Goal: Information Seeking & Learning: Learn about a topic

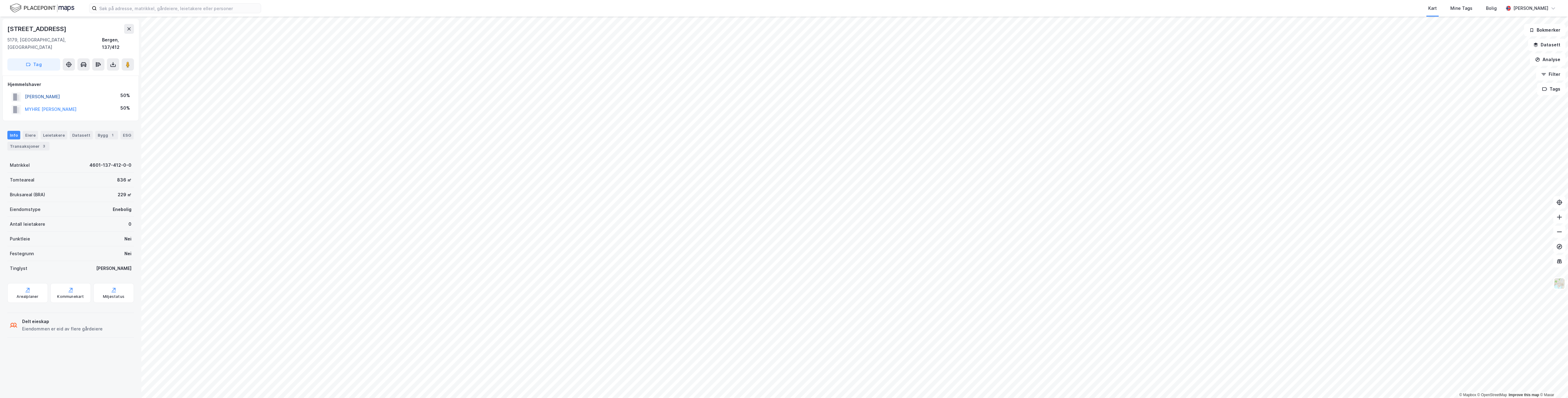
click at [0, 0] on button "[PERSON_NAME]" at bounding box center [0, 0] width 0 height 0
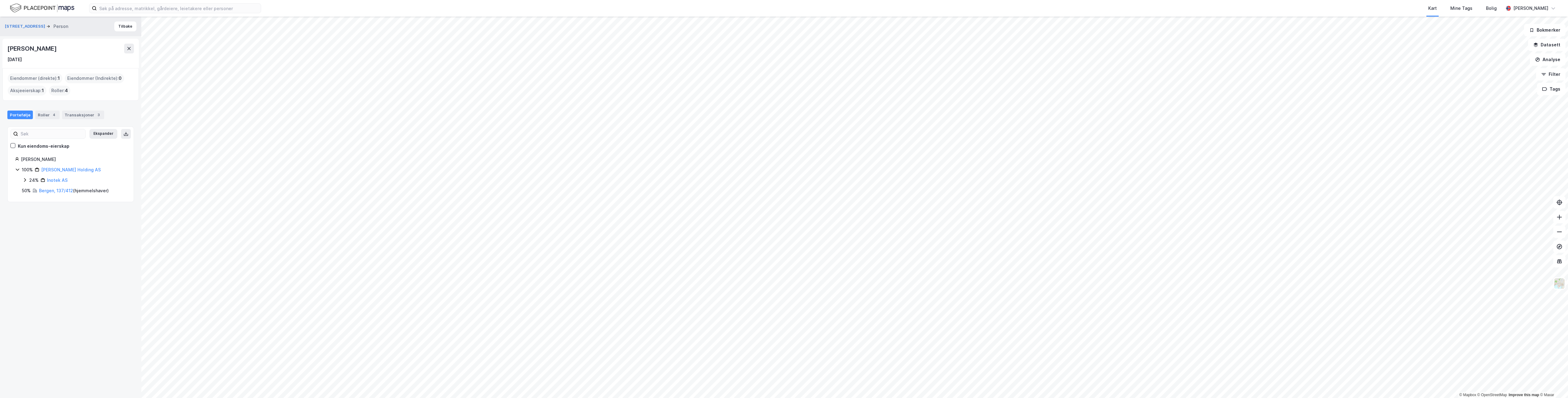
click at [16, 167] on icon at bounding box center [18, 170] width 5 height 5
click at [25, 178] on icon at bounding box center [24, 180] width 2 height 4
click at [130, 50] on icon at bounding box center [129, 48] width 4 height 3
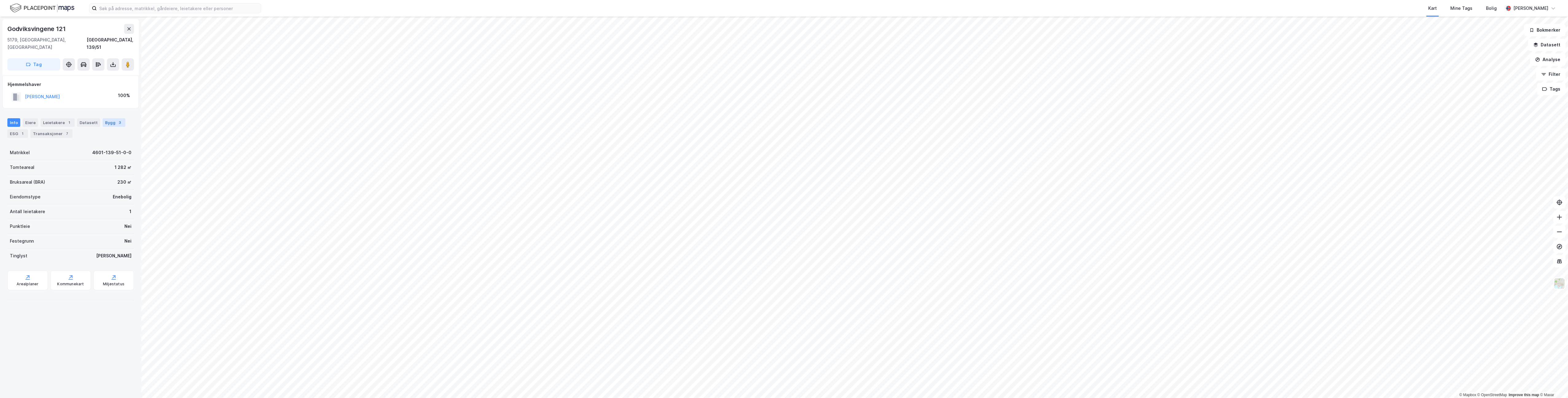
click at [104, 118] on div "Bygg 3" at bounding box center [114, 122] width 23 height 9
click at [79, 207] on div "139597257 - Godviksvingene 121 111 ㎡ BYA • 206 ㎡ BRA • 3 Etasjer Enebolig Bygni…" at bounding box center [59, 211] width 88 height 46
click at [59, 204] on div "111 ㎡ BYA • 206 ㎡ BRA • 3 Etasjer" at bounding box center [59, 207] width 88 height 16
click at [110, 188] on button "Vis" at bounding box center [112, 192] width 14 height 7
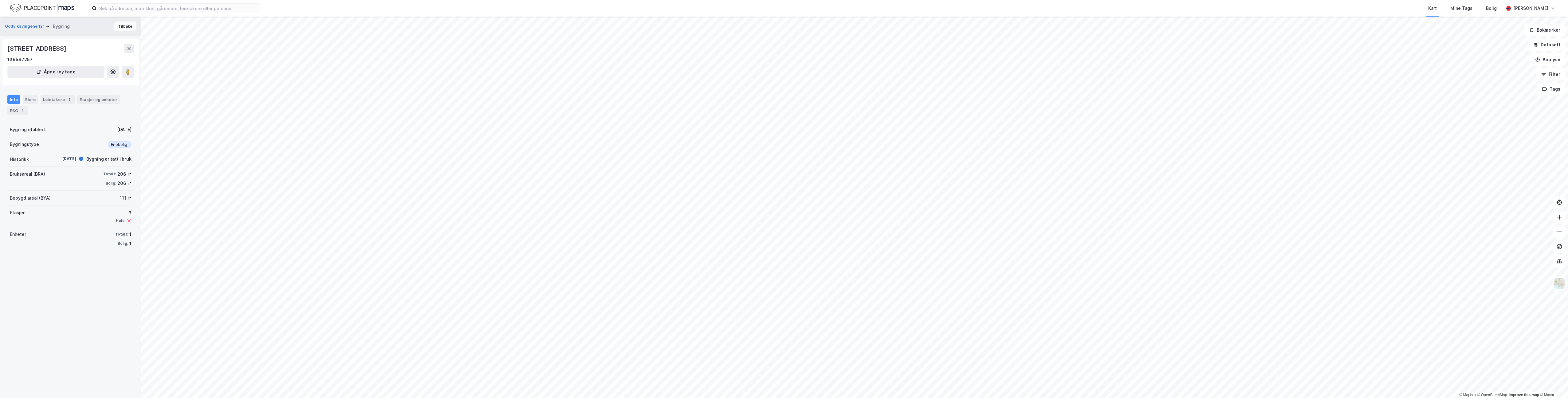
click at [121, 24] on button "Tilbake" at bounding box center [125, 26] width 22 height 10
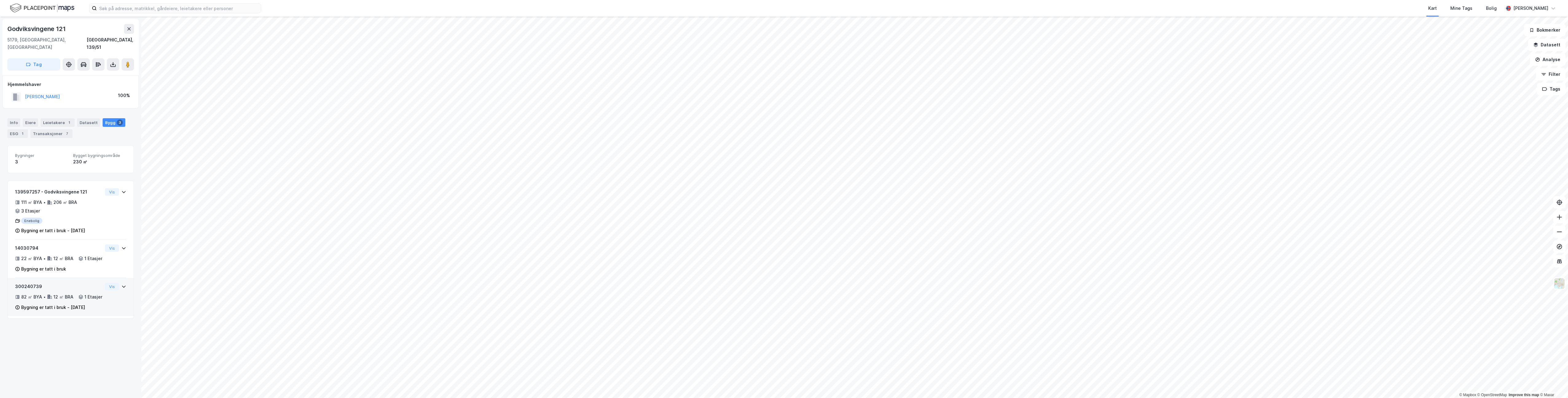
click at [54, 299] on div "82 ㎡ BYA • 12 ㎡ BRA • 1 Etasjer" at bounding box center [59, 297] width 88 height 7
click at [50, 218] on div "Enebolig" at bounding box center [59, 221] width 88 height 6
click at [58, 284] on div "12 ㎡ BRA" at bounding box center [63, 287] width 20 height 7
click at [79, 347] on div "300240739 82 ㎡ BYA • 12 ㎡ BRA • 1 Etasjer Bygning er tatt i bruk - [DATE]" at bounding box center [59, 340] width 88 height 28
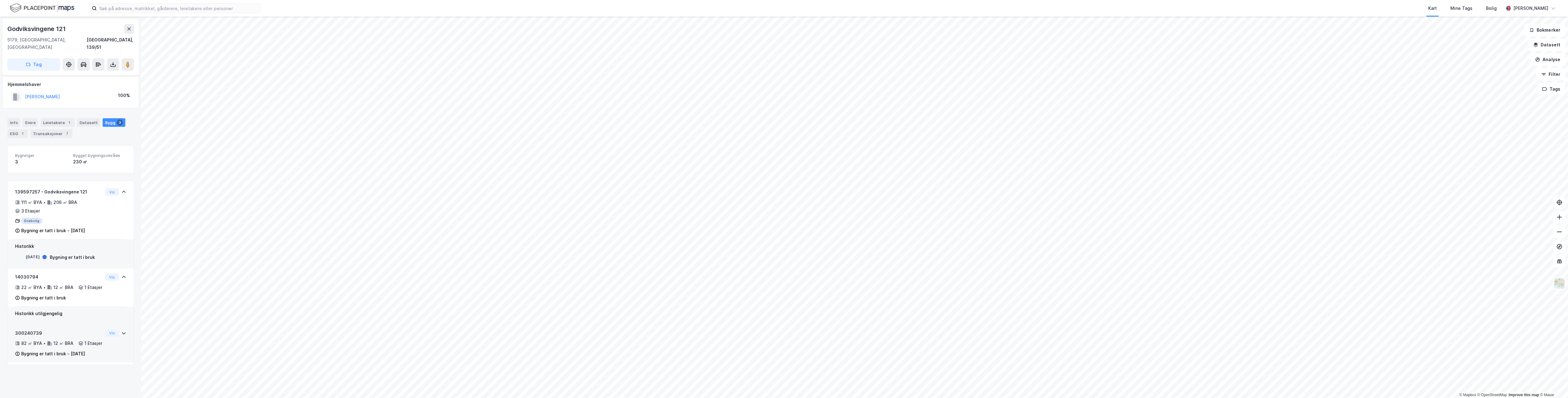
scroll to position [0, 0]
click at [121, 331] on icon at bounding box center [124, 333] width 5 height 5
click at [105, 330] on button "Vis" at bounding box center [112, 333] width 14 height 7
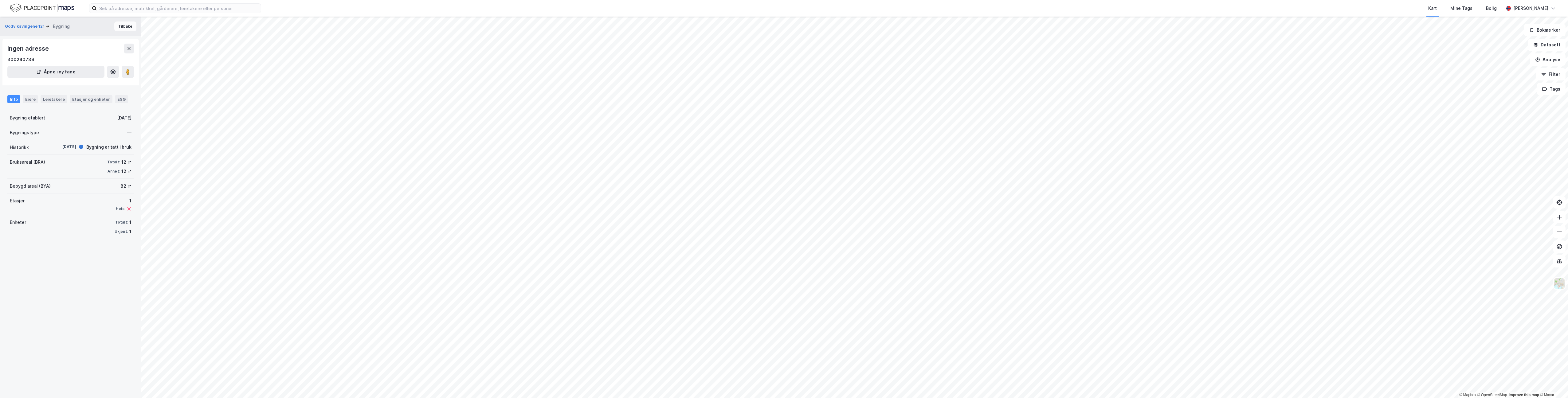
click at [119, 26] on button "Tilbake" at bounding box center [125, 26] width 22 height 10
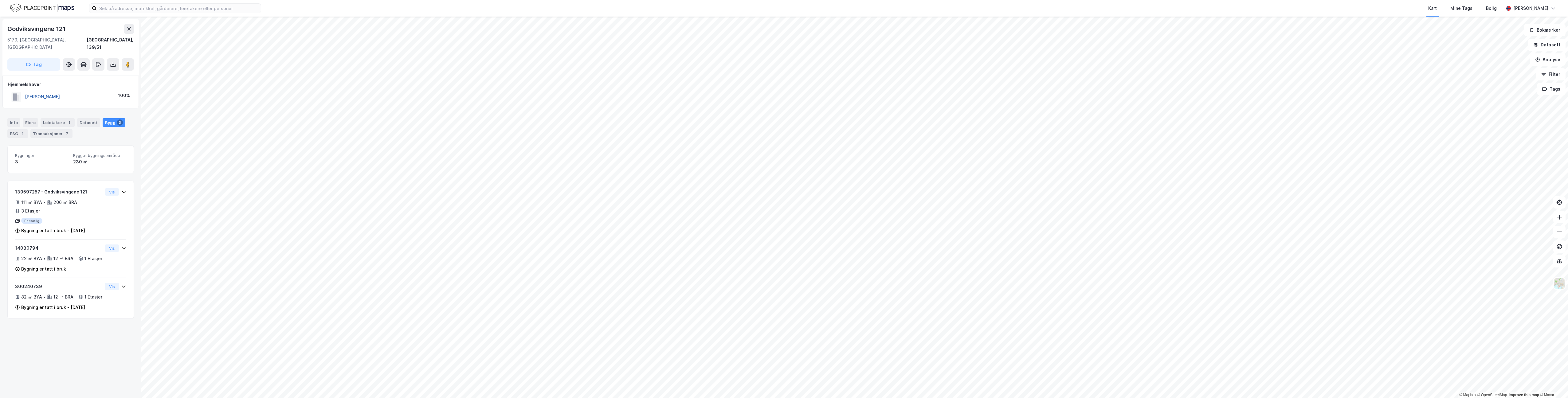
click at [0, 0] on button "[PERSON_NAME]" at bounding box center [0, 0] width 0 height 0
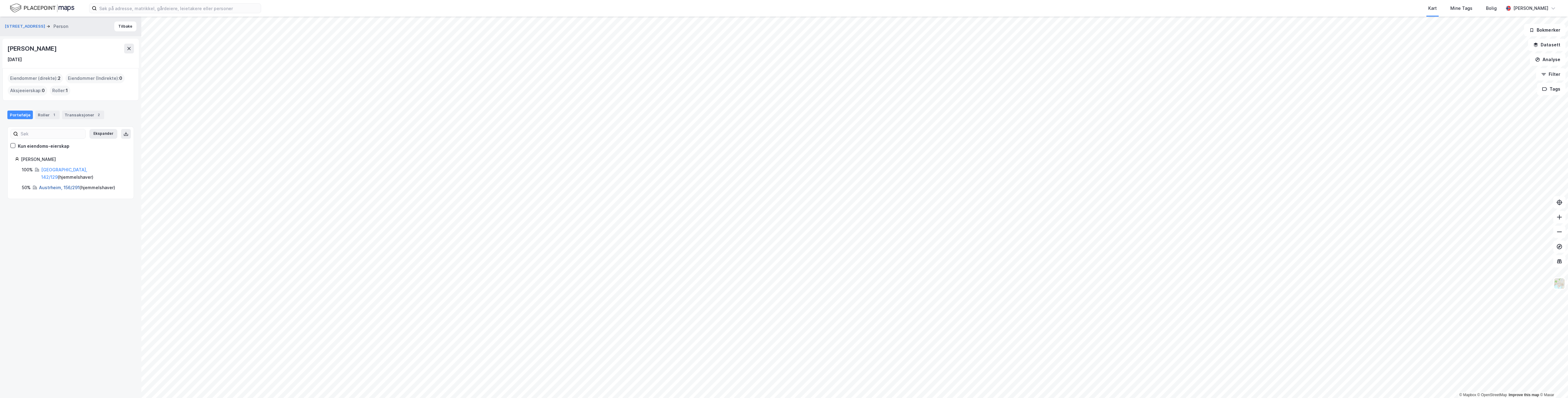
click at [51, 185] on link "Austrheim, 156/291" at bounding box center [59, 187] width 41 height 5
